Goal: Find specific page/section: Find specific page/section

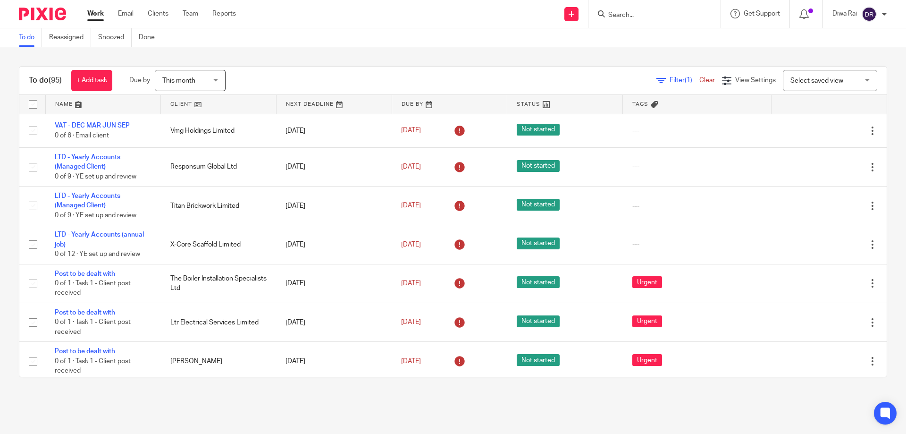
click at [645, 7] on div at bounding box center [654, 14] width 132 height 28
click at [636, 13] on input "Search" at bounding box center [649, 15] width 85 height 8
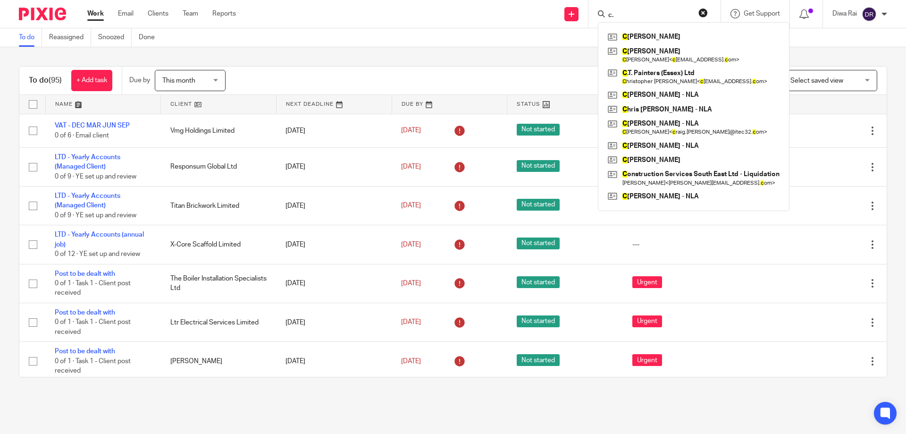
type input "c"
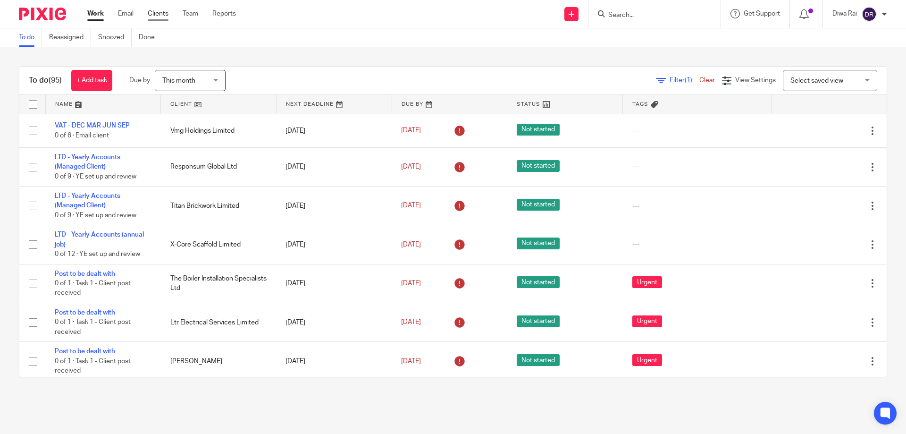
click at [166, 15] on link "Clients" at bounding box center [158, 13] width 21 height 9
click at [153, 15] on link "Clients" at bounding box center [158, 13] width 21 height 9
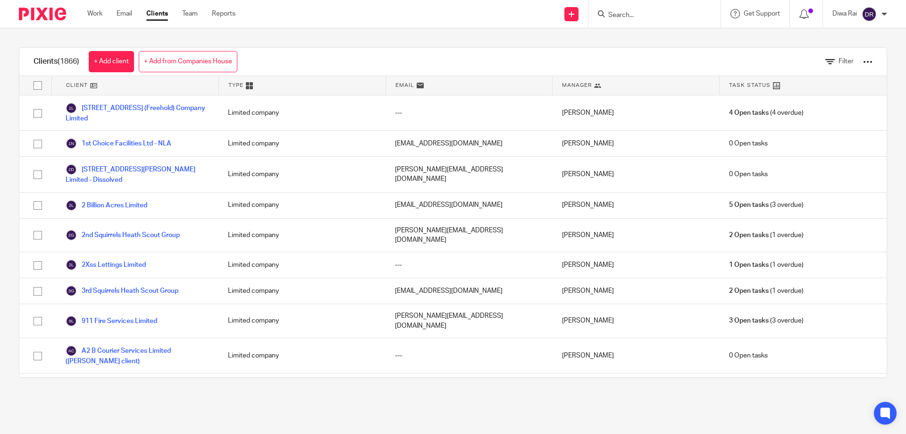
type input "j"
type input "c"
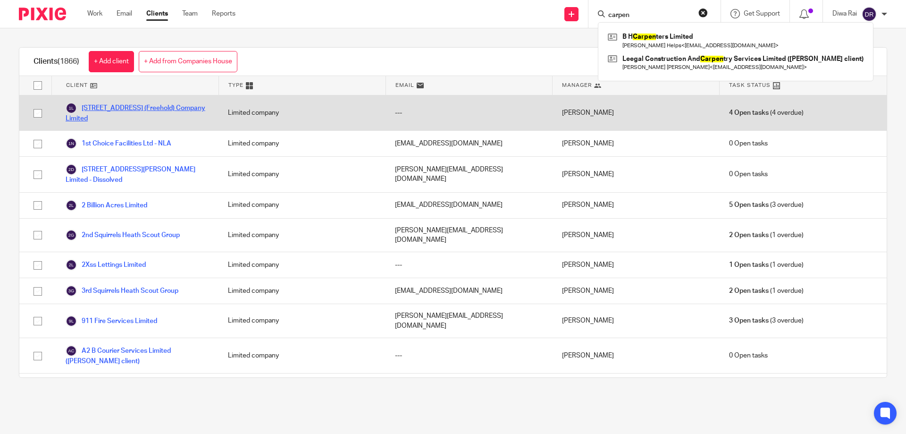
type input "carpen"
click at [129, 109] on link "[STREET_ADDRESS] (Freehold) Company Limited" at bounding box center [137, 112] width 143 height 21
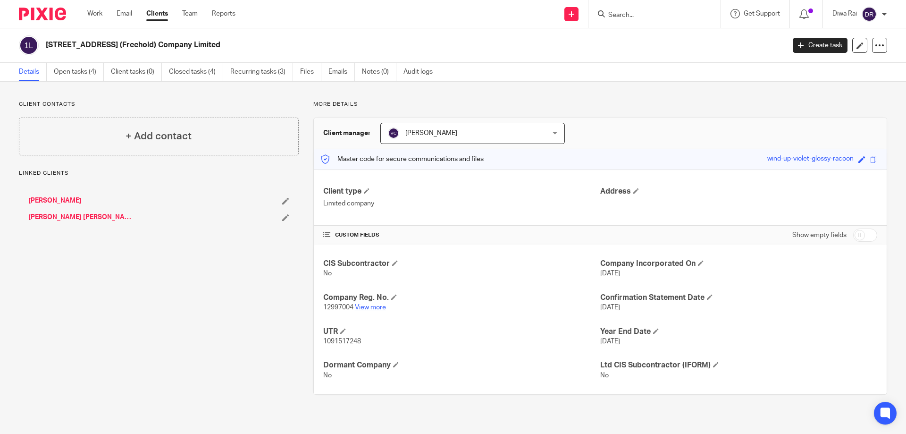
click at [368, 306] on link "View more" at bounding box center [370, 307] width 31 height 7
click at [634, 16] on input "Search" at bounding box center [649, 15] width 85 height 8
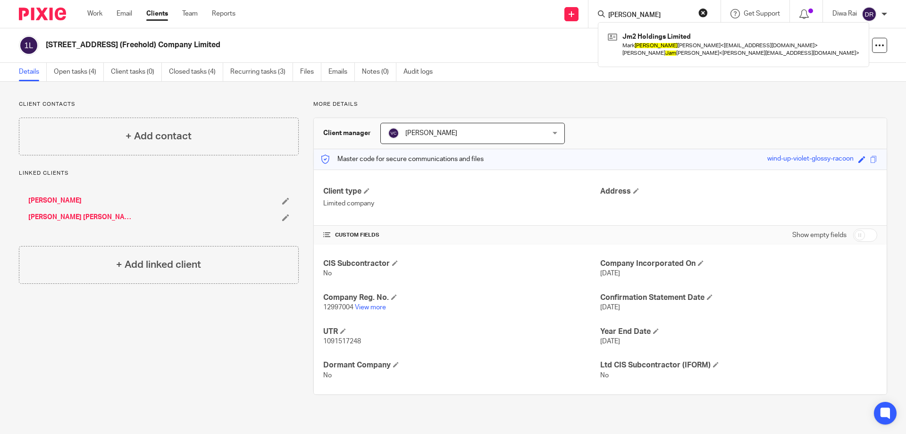
type input "charles jam"
drag, startPoint x: 648, startPoint y: 16, endPoint x: 508, endPoint y: 14, distance: 139.7
click at [508, 14] on div "Send new email Create task Add client charles jam Jm2 Holdings Limited Mark Cha…" at bounding box center [578, 14] width 656 height 28
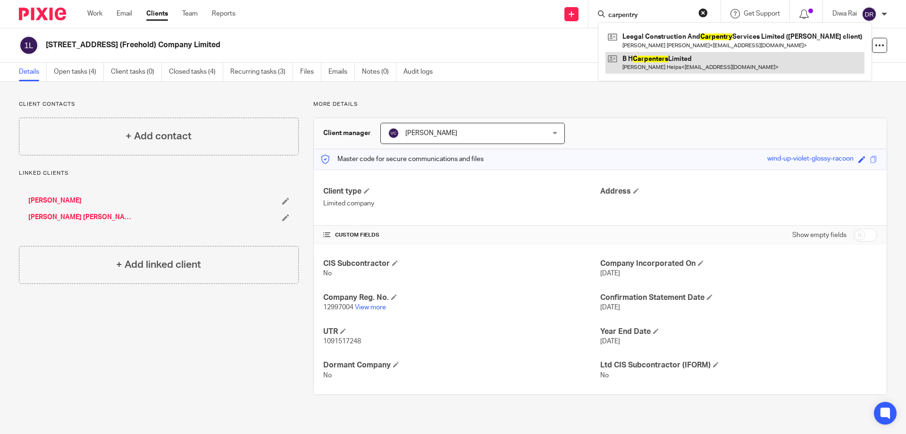
type input "carpentry"
click at [646, 55] on link at bounding box center [734, 63] width 259 height 22
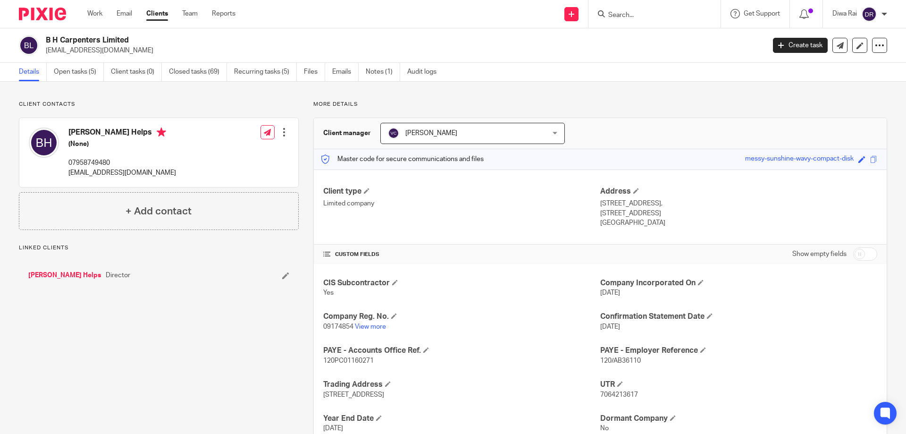
click at [640, 18] on input "Search" at bounding box center [649, 15] width 85 height 8
click at [194, 17] on link "Team" at bounding box center [190, 13] width 16 height 9
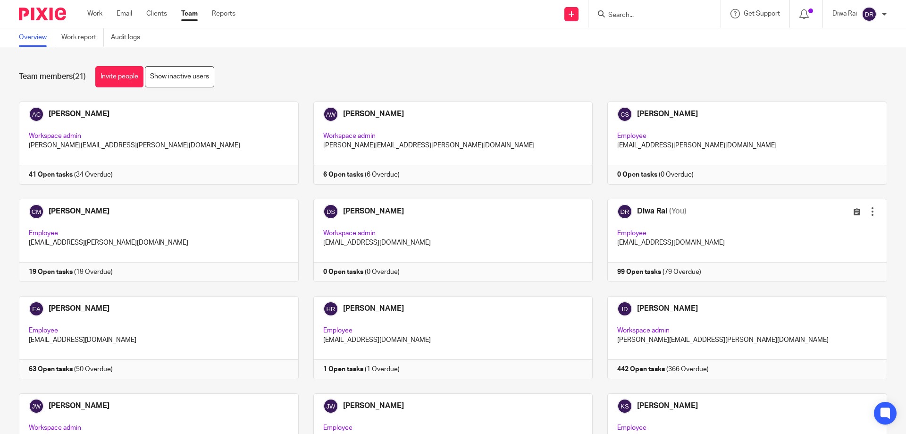
click at [635, 15] on input "Search" at bounding box center [649, 15] width 85 height 8
type input "cj carpen"
drag, startPoint x: 649, startPoint y: 17, endPoint x: 566, endPoint y: 24, distance: 83.4
click at [566, 24] on div "Send new email Create task Add client cj carpen No results found. Try searching…" at bounding box center [578, 14] width 656 height 28
